Goal: Task Accomplishment & Management: Use online tool/utility

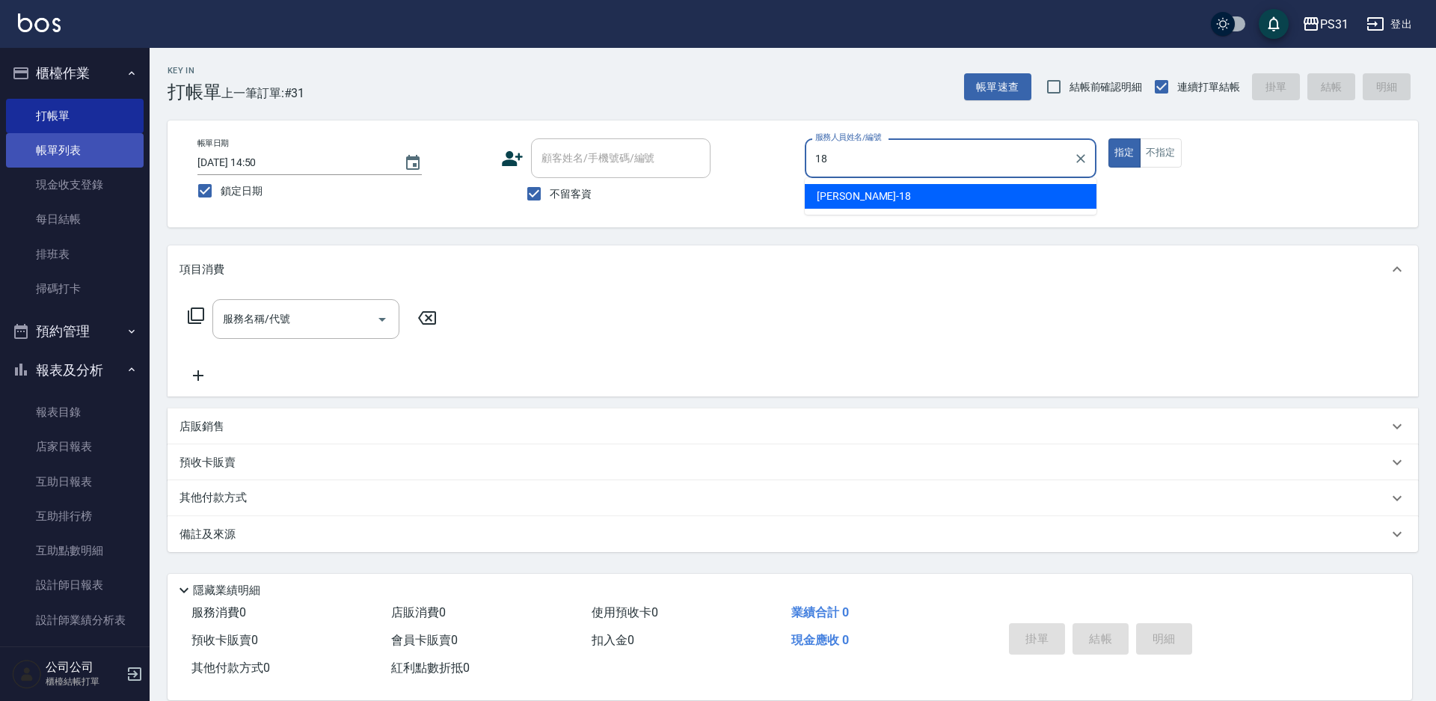
type input "18"
type button "true"
type input "[PERSON_NAME]-18"
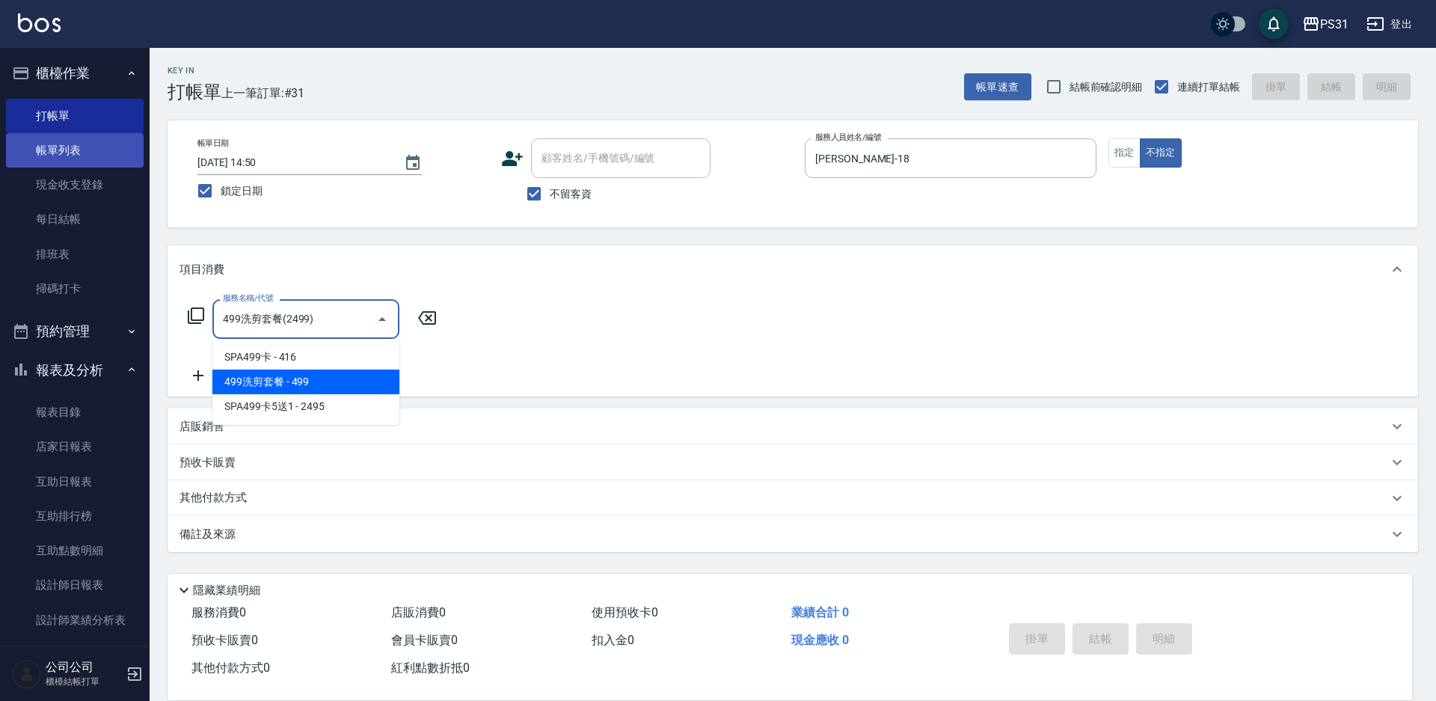
type input "499洗剪套餐(2499)"
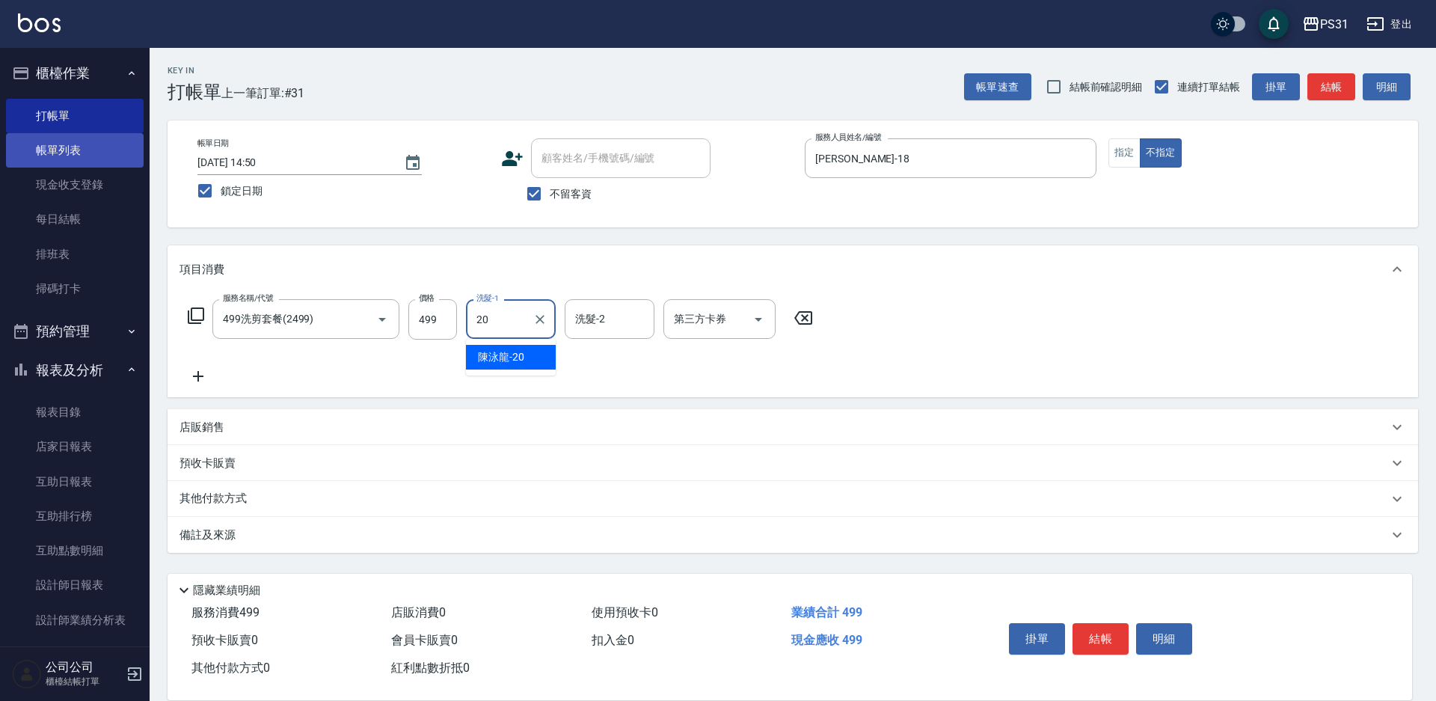
type input "[PERSON_NAME]-20"
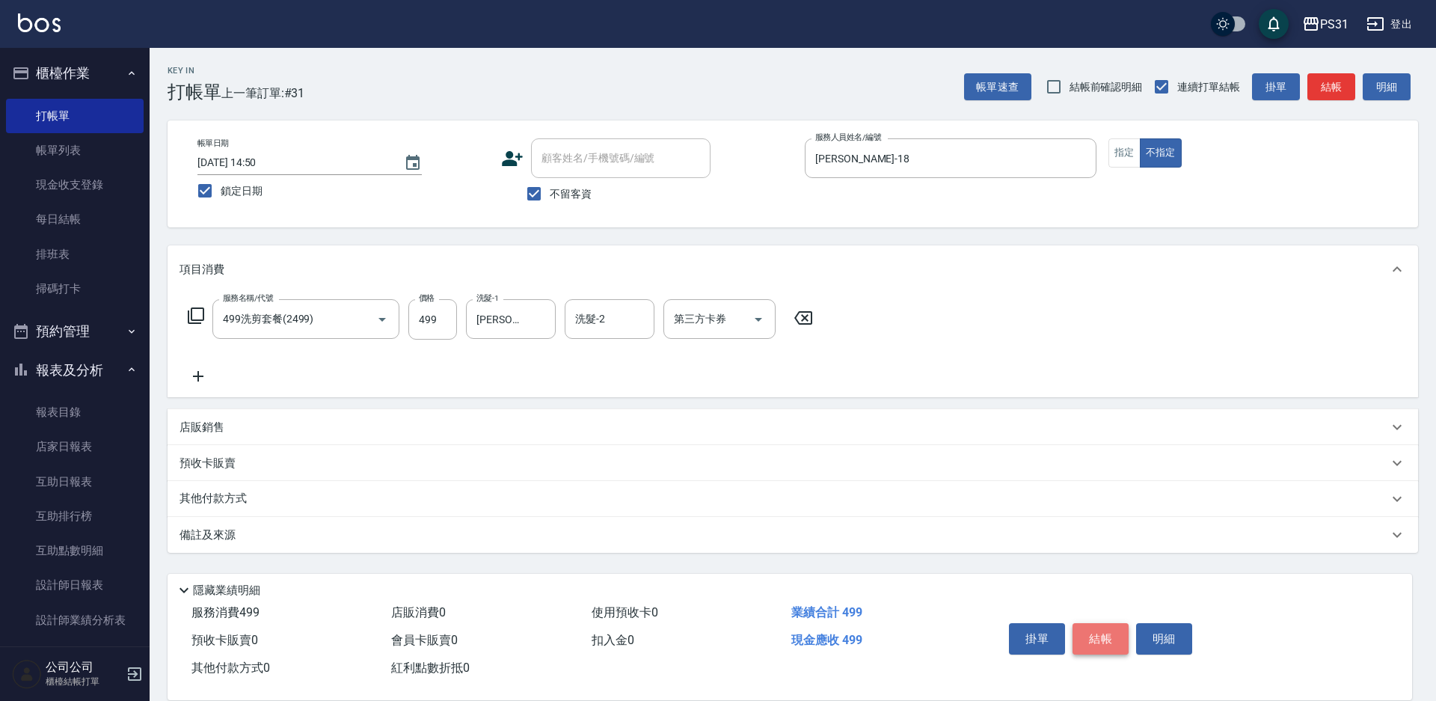
click at [1096, 641] on button "結帳" at bounding box center [1100, 638] width 56 height 31
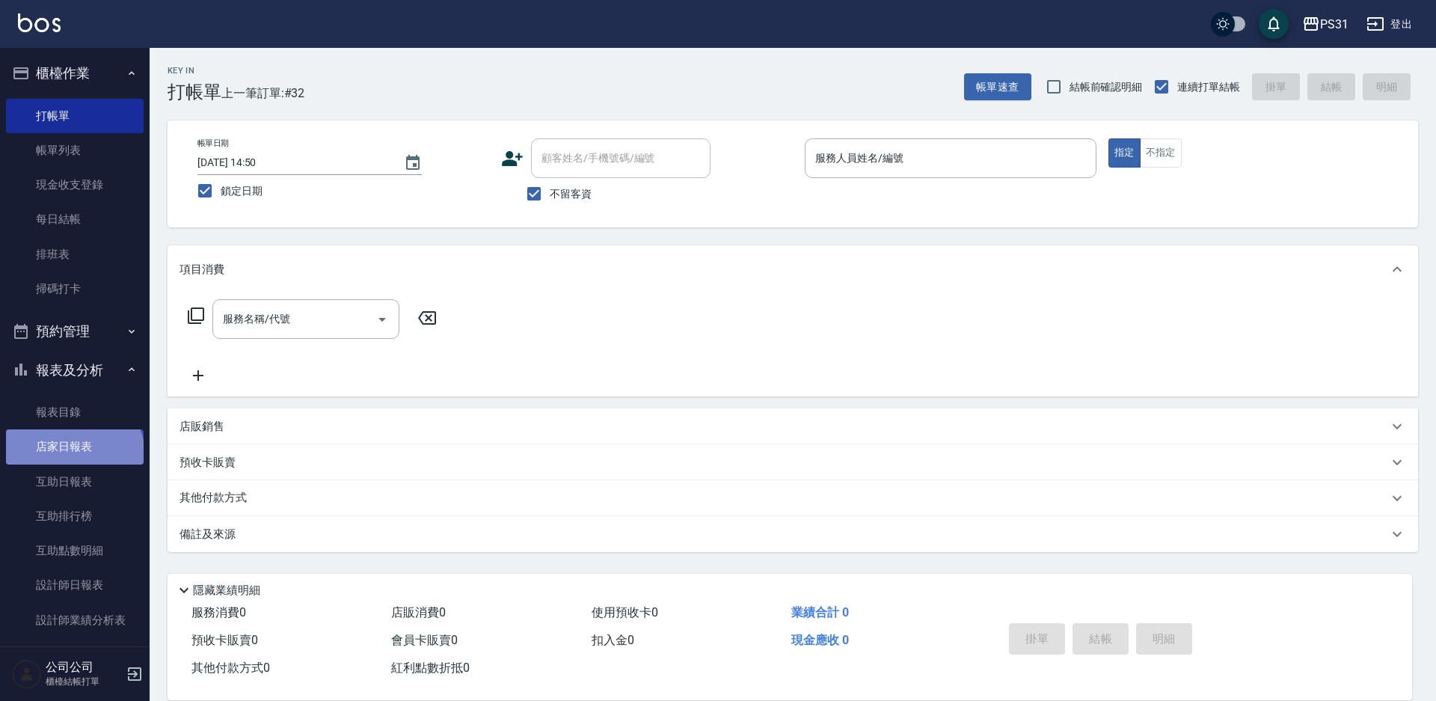
click at [73, 455] on link "店家日報表" at bounding box center [75, 446] width 138 height 34
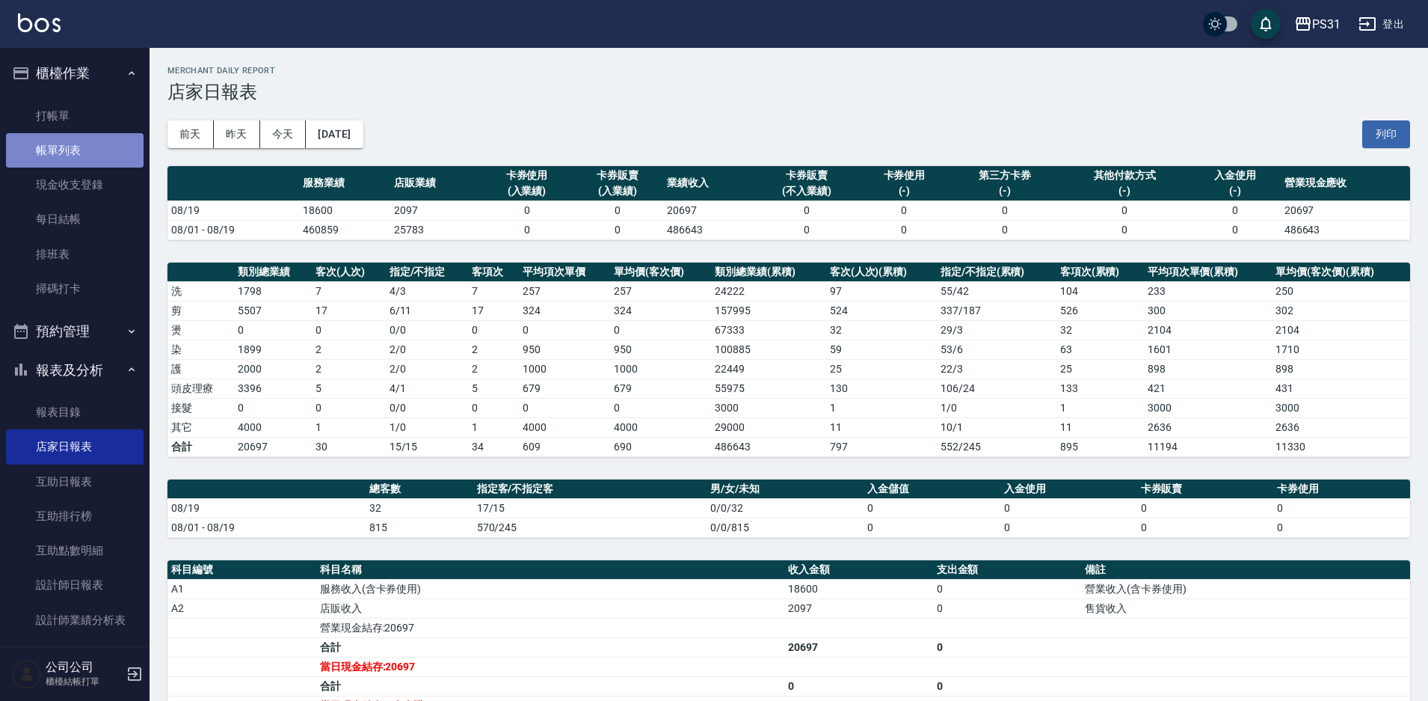
click at [81, 161] on link "帳單列表" at bounding box center [75, 150] width 138 height 34
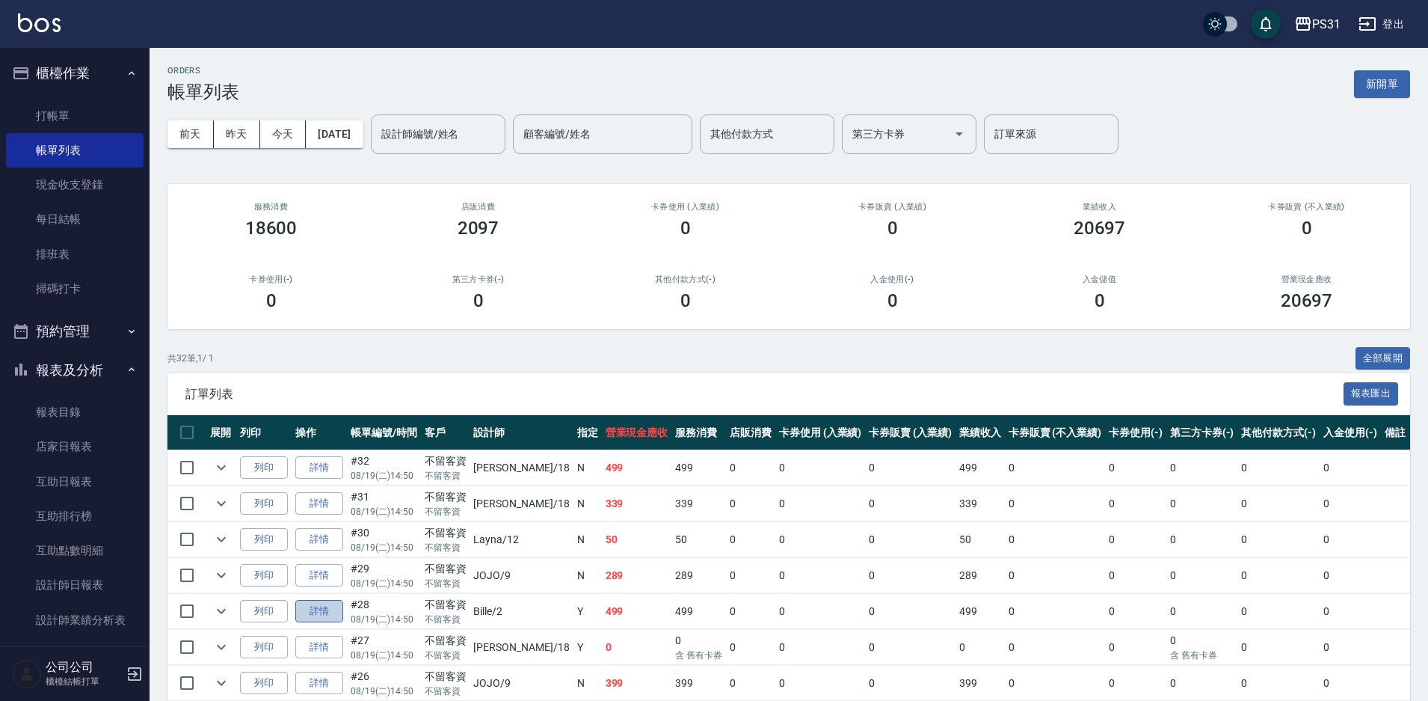
click at [334, 611] on link "詳情" at bounding box center [319, 611] width 48 height 23
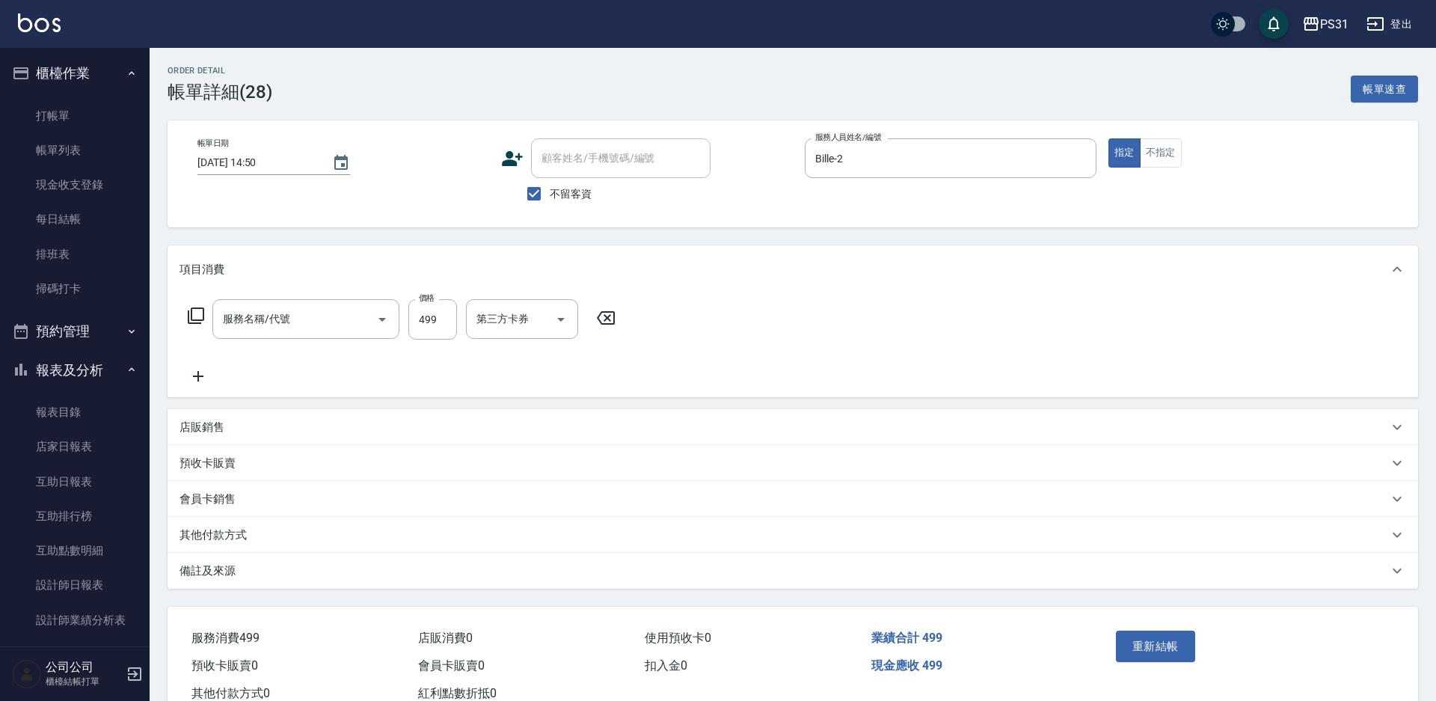
type input "[DATE] 14:50"
checkbox input "true"
type input "Bille-2"
type input "499洗剪套餐(2499)"
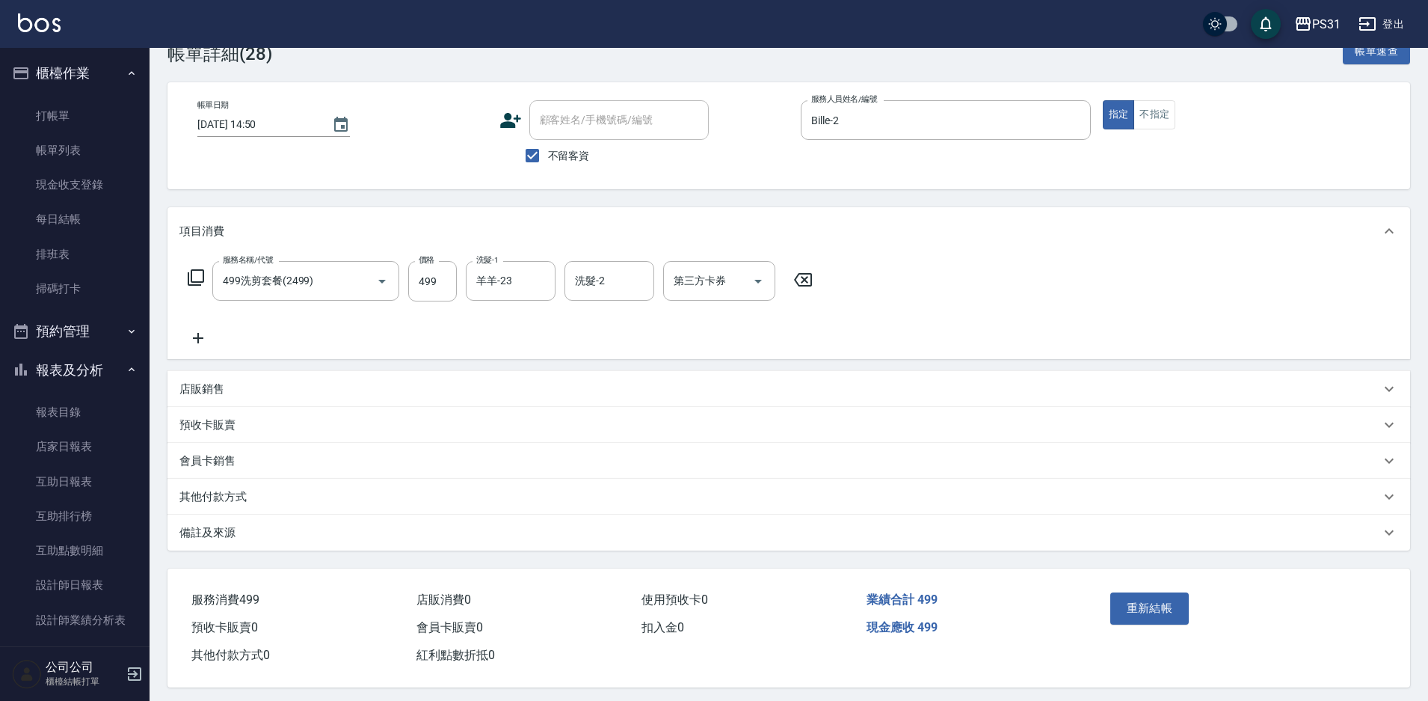
scroll to position [49, 0]
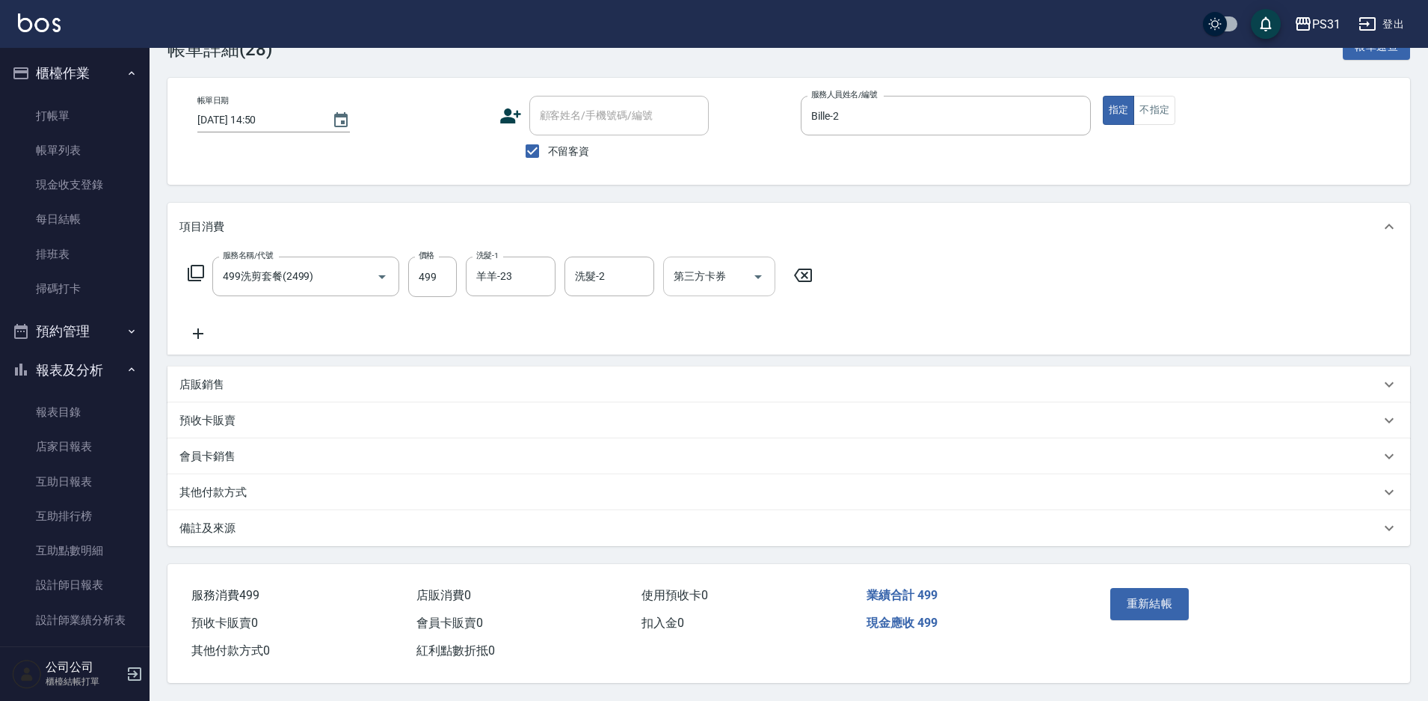
drag, startPoint x: 778, startPoint y: 275, endPoint x: 751, endPoint y: 274, distance: 27.7
click at [774, 276] on div "第三方卡券 第三方卡券" at bounding box center [723, 277] width 121 height 40
click at [751, 274] on icon "Open" at bounding box center [758, 277] width 18 height 18
click at [733, 307] on span "舊有卡券" at bounding box center [719, 314] width 112 height 25
type input "舊有卡券"
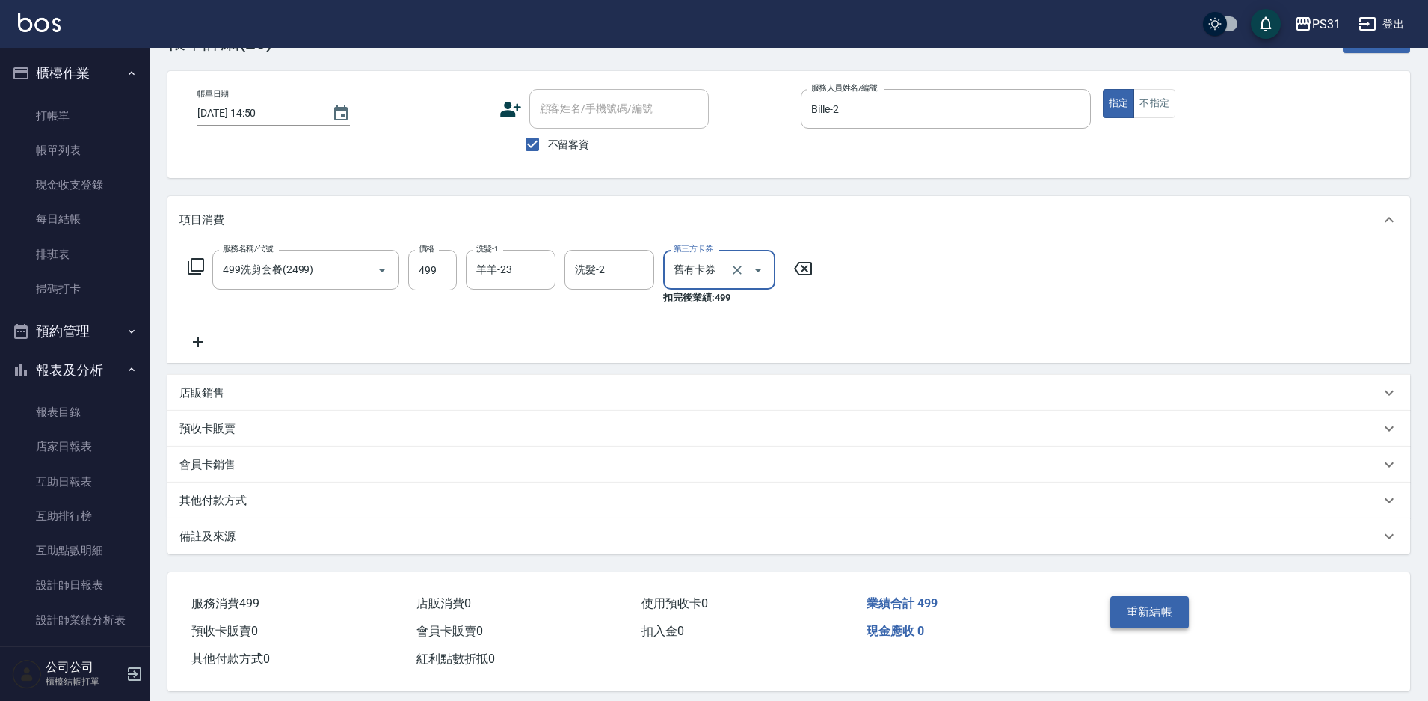
click at [1147, 610] on button "重新結帳" at bounding box center [1150, 611] width 79 height 31
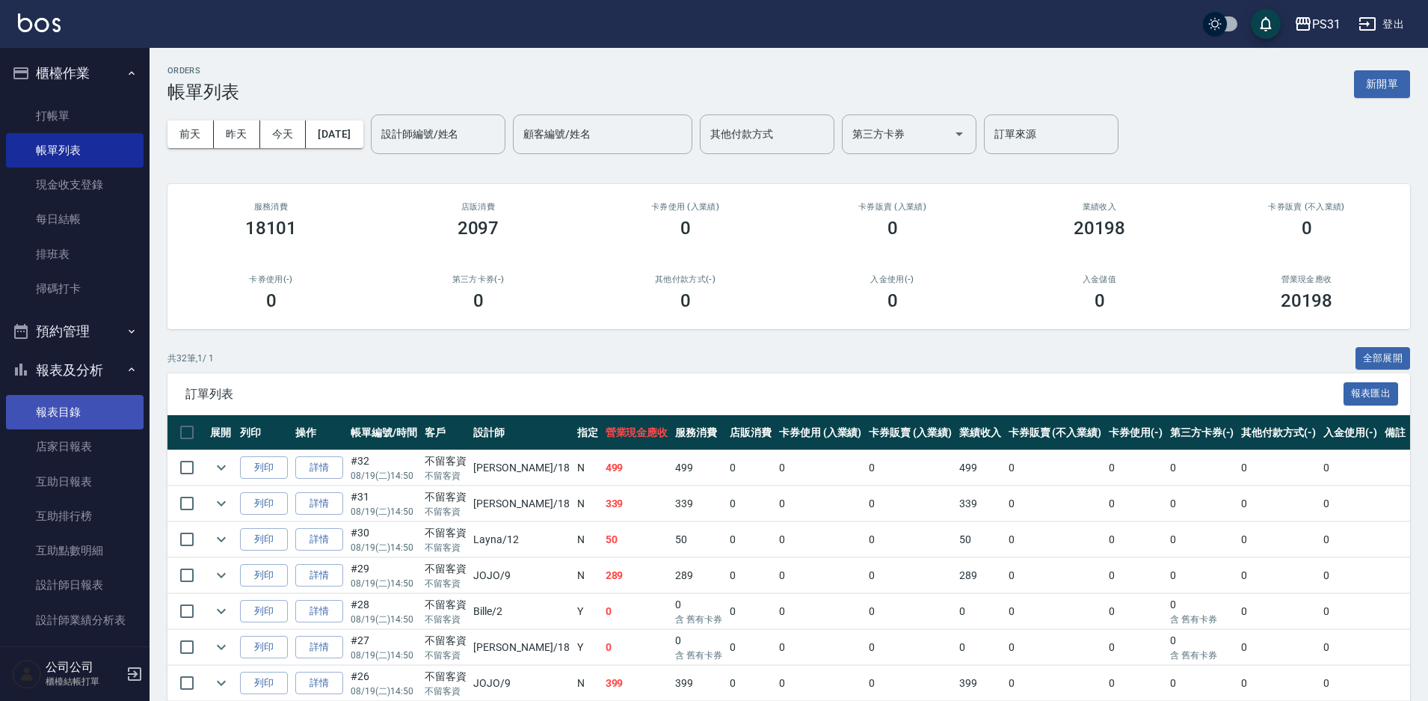
click at [87, 415] on link "報表目錄" at bounding box center [75, 412] width 138 height 34
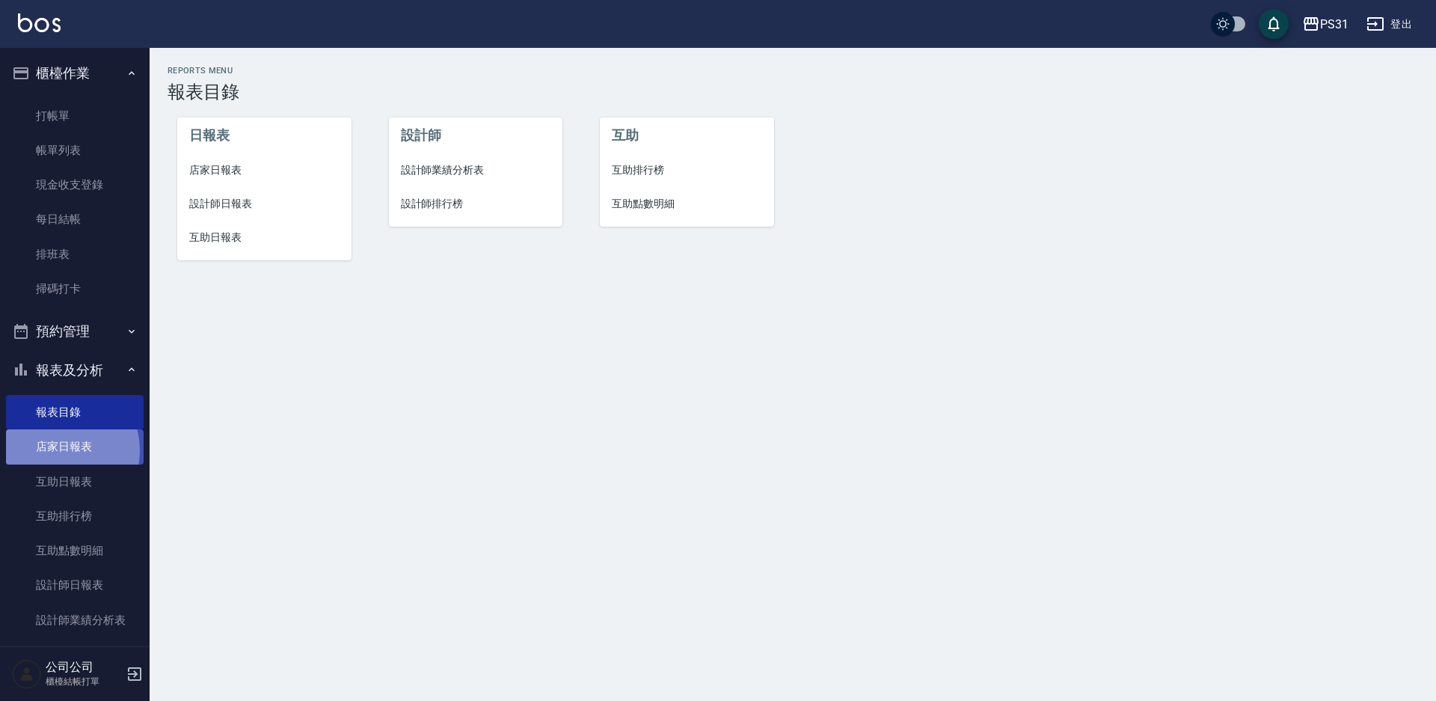
click at [58, 450] on link "店家日報表" at bounding box center [75, 446] width 138 height 34
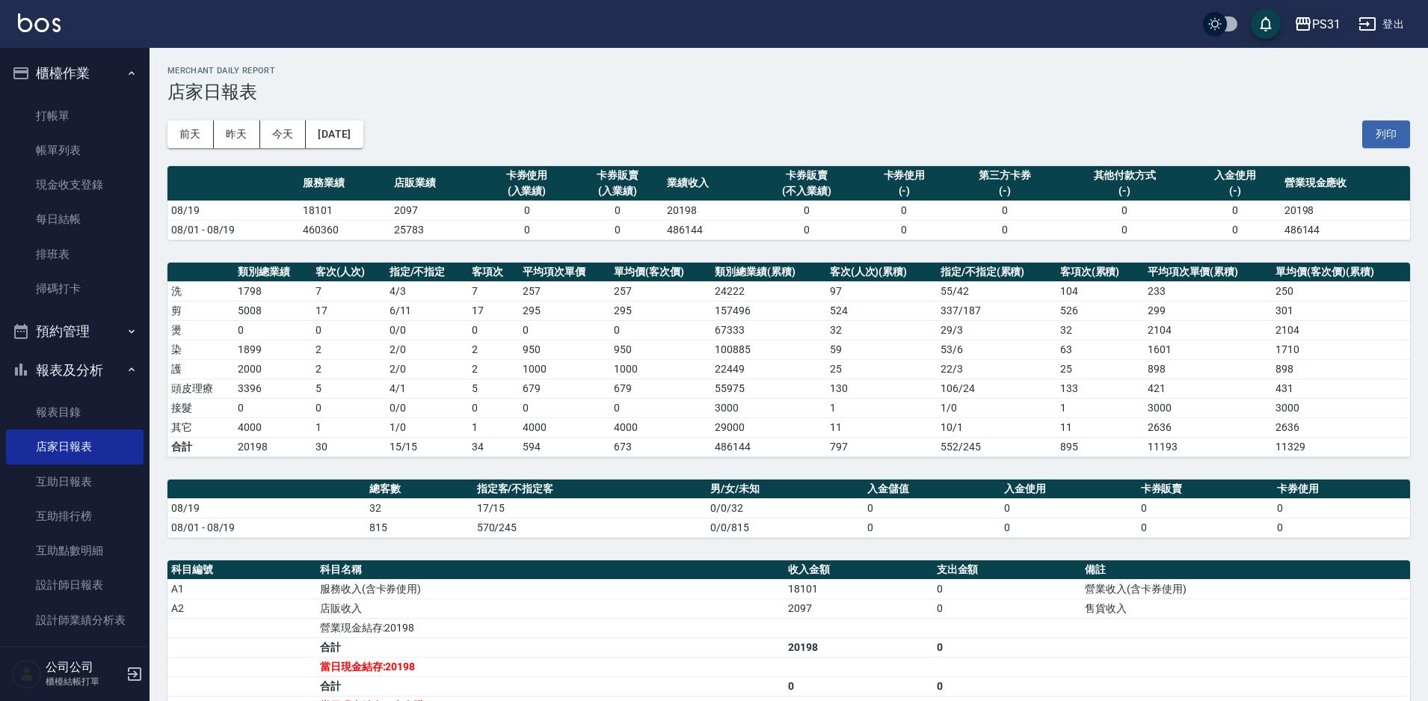
click at [1301, 16] on icon "button" at bounding box center [1303, 24] width 18 height 18
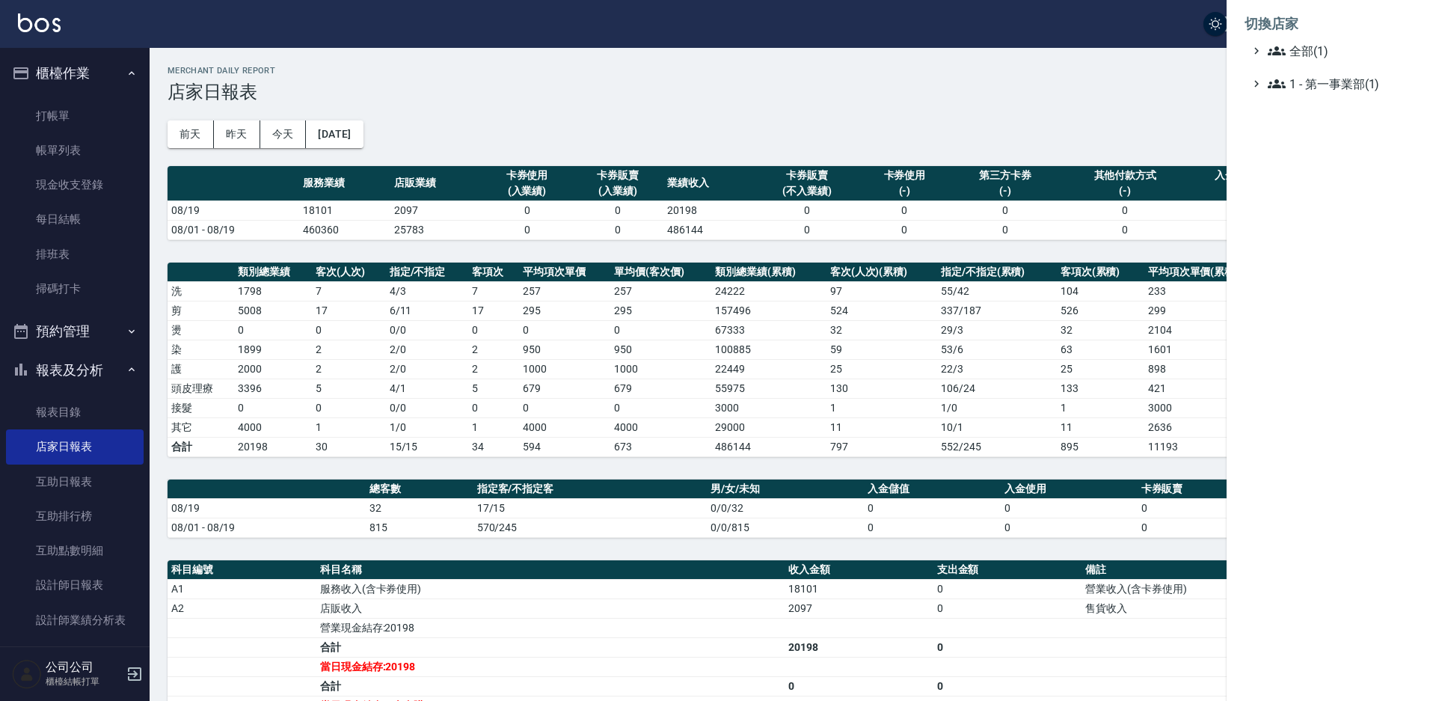
click at [1105, 82] on div at bounding box center [718, 350] width 1436 height 701
